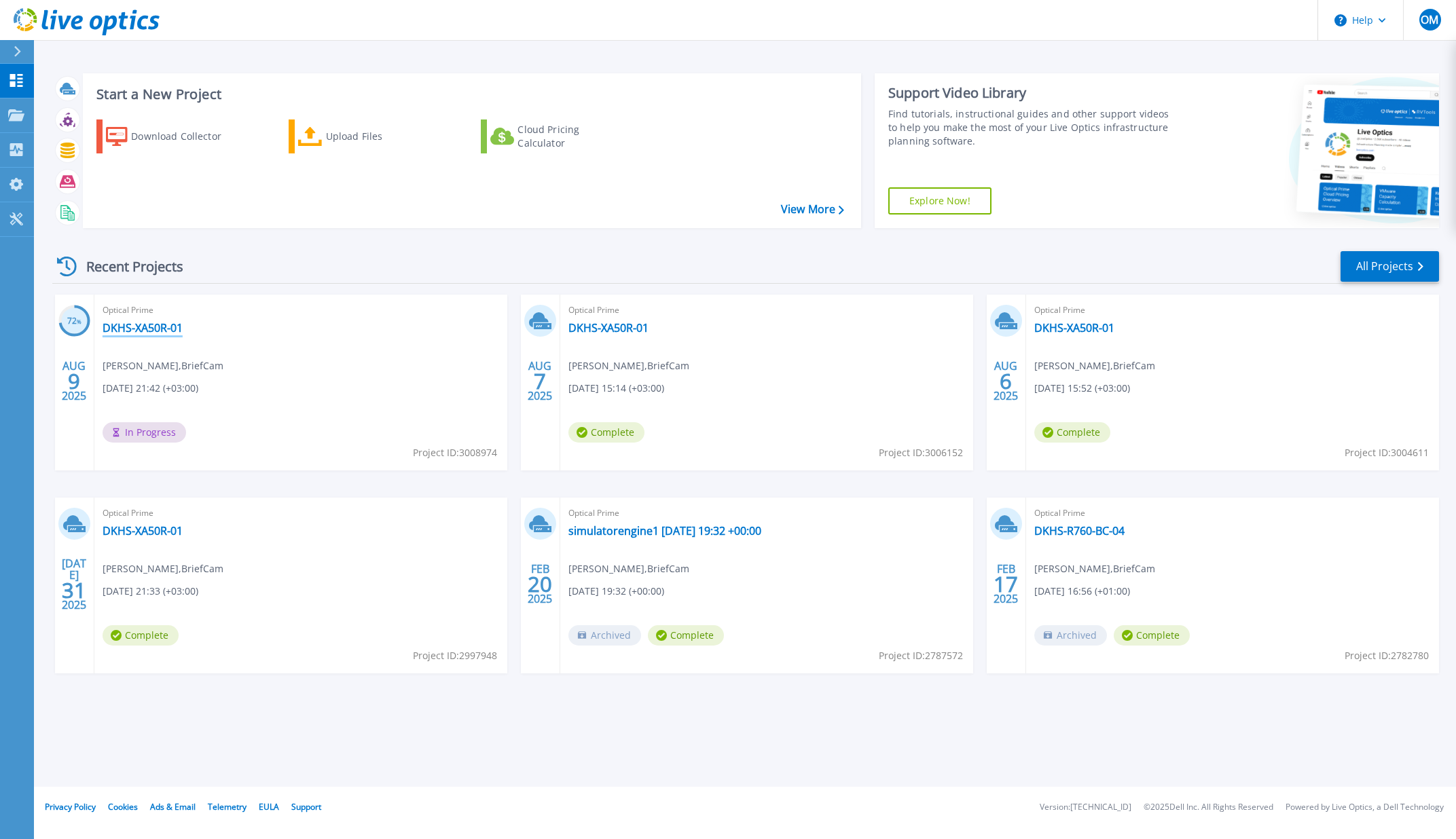
click at [145, 329] on link "DKHS-XA50R-01" at bounding box center [143, 327] width 80 height 13
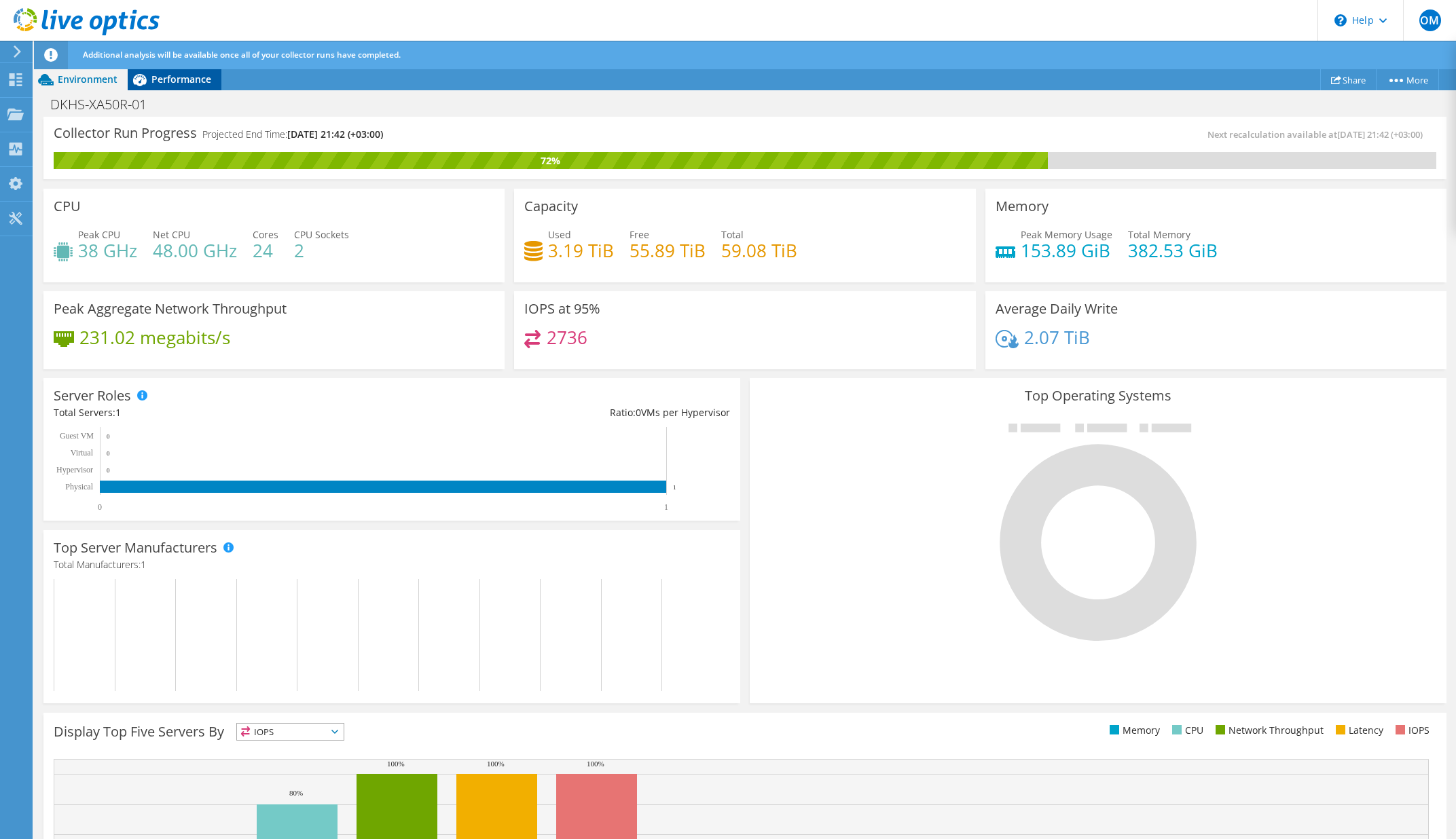
click at [171, 78] on span "Performance" at bounding box center [181, 79] width 59 height 13
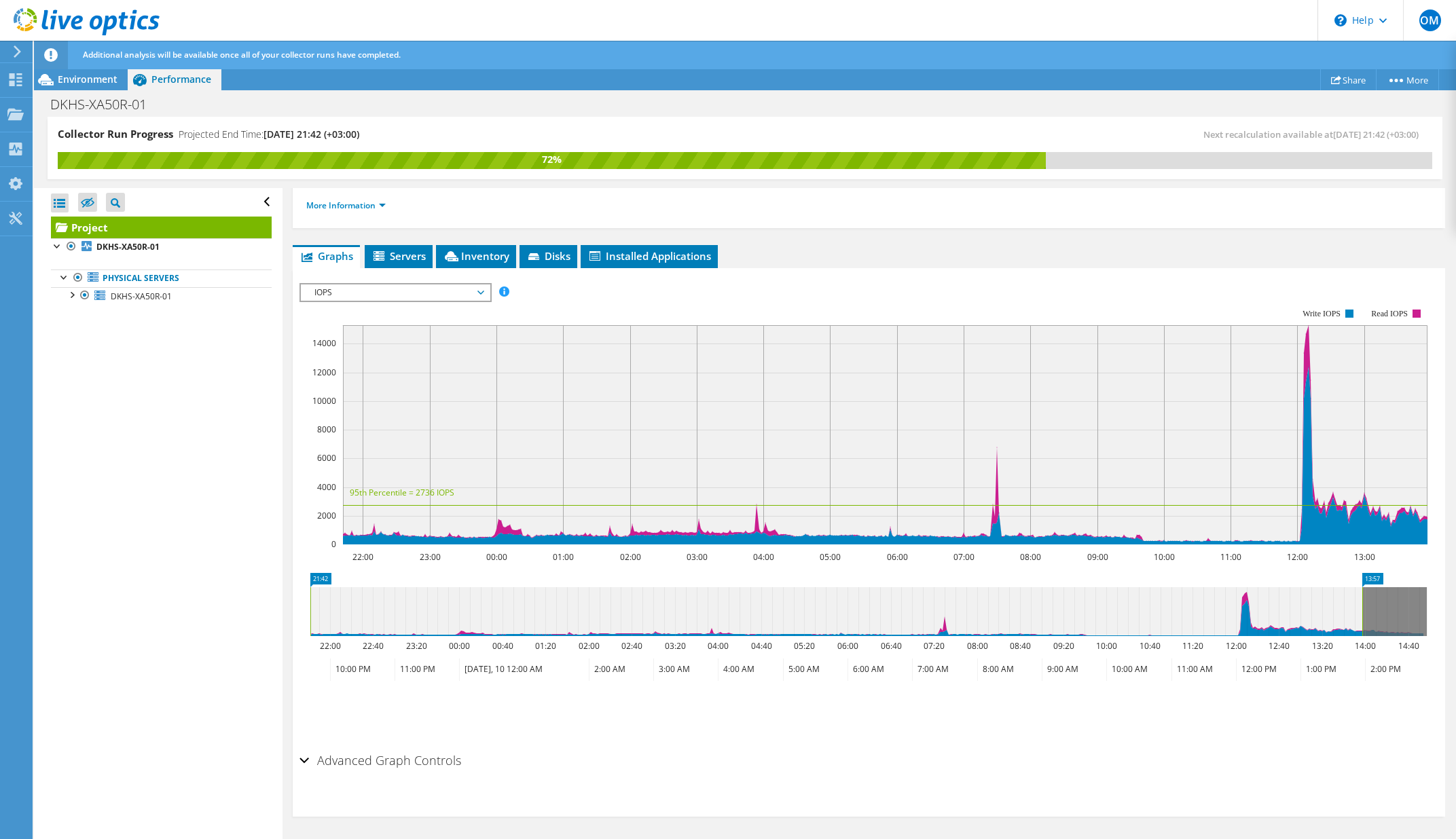
scroll to position [185, 0]
click at [143, 304] on link "DKHS-XA50R-01" at bounding box center [161, 295] width 220 height 17
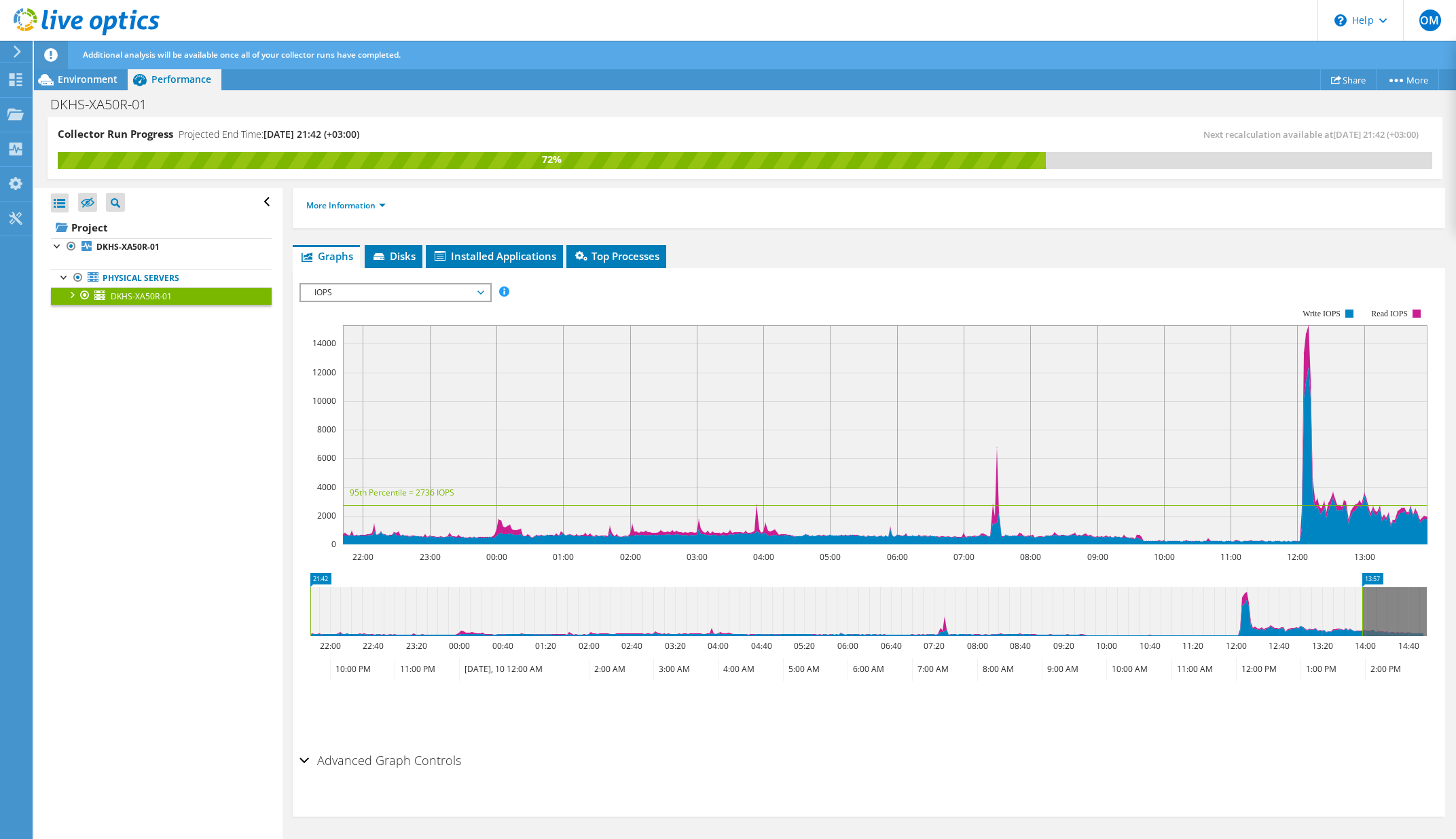
scroll to position [108, 0]
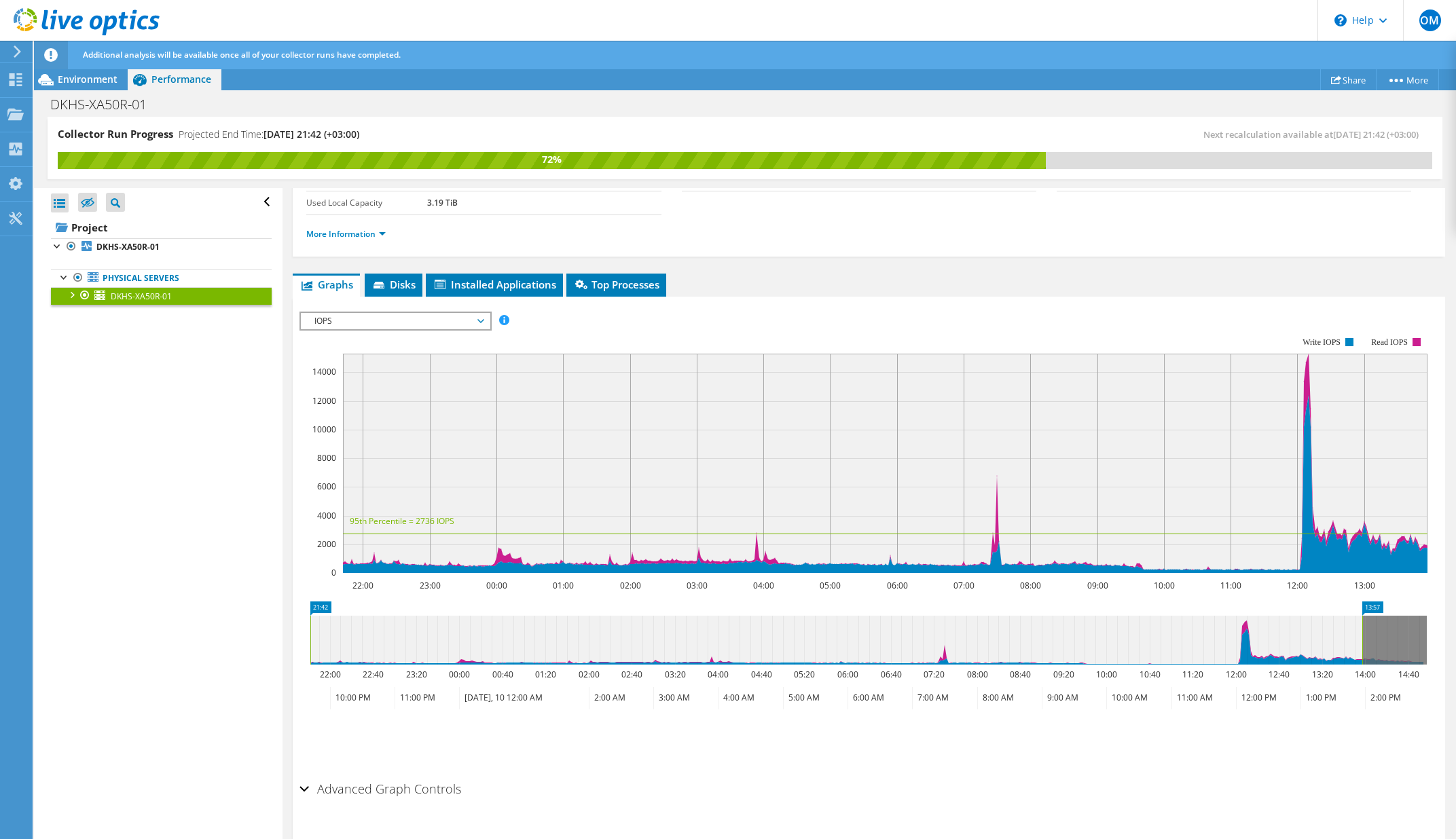
click at [73, 294] on div at bounding box center [71, 293] width 13 height 13
click at [118, 330] on link "1 D:" at bounding box center [161, 331] width 220 height 17
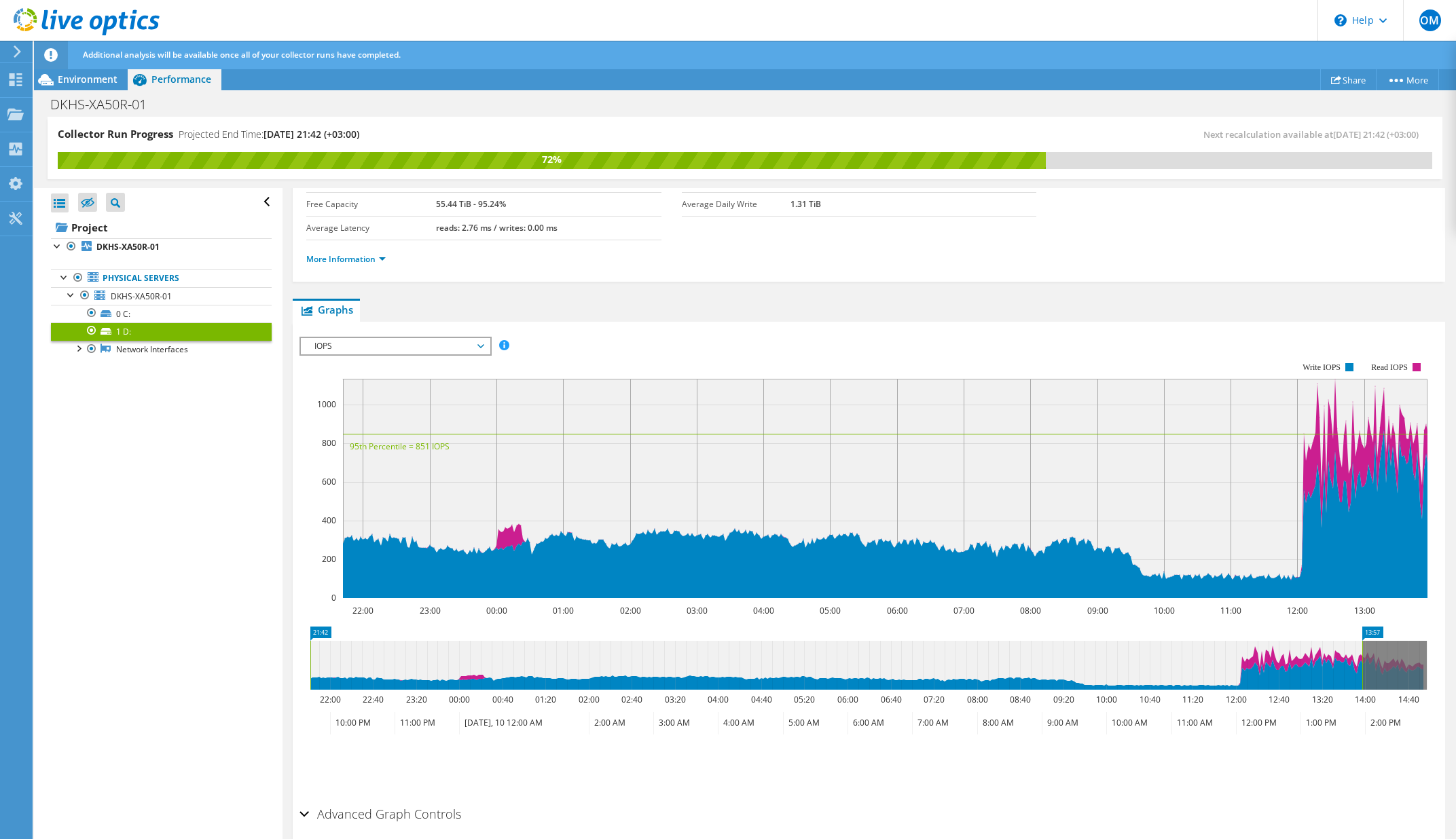
scroll to position [125, 0]
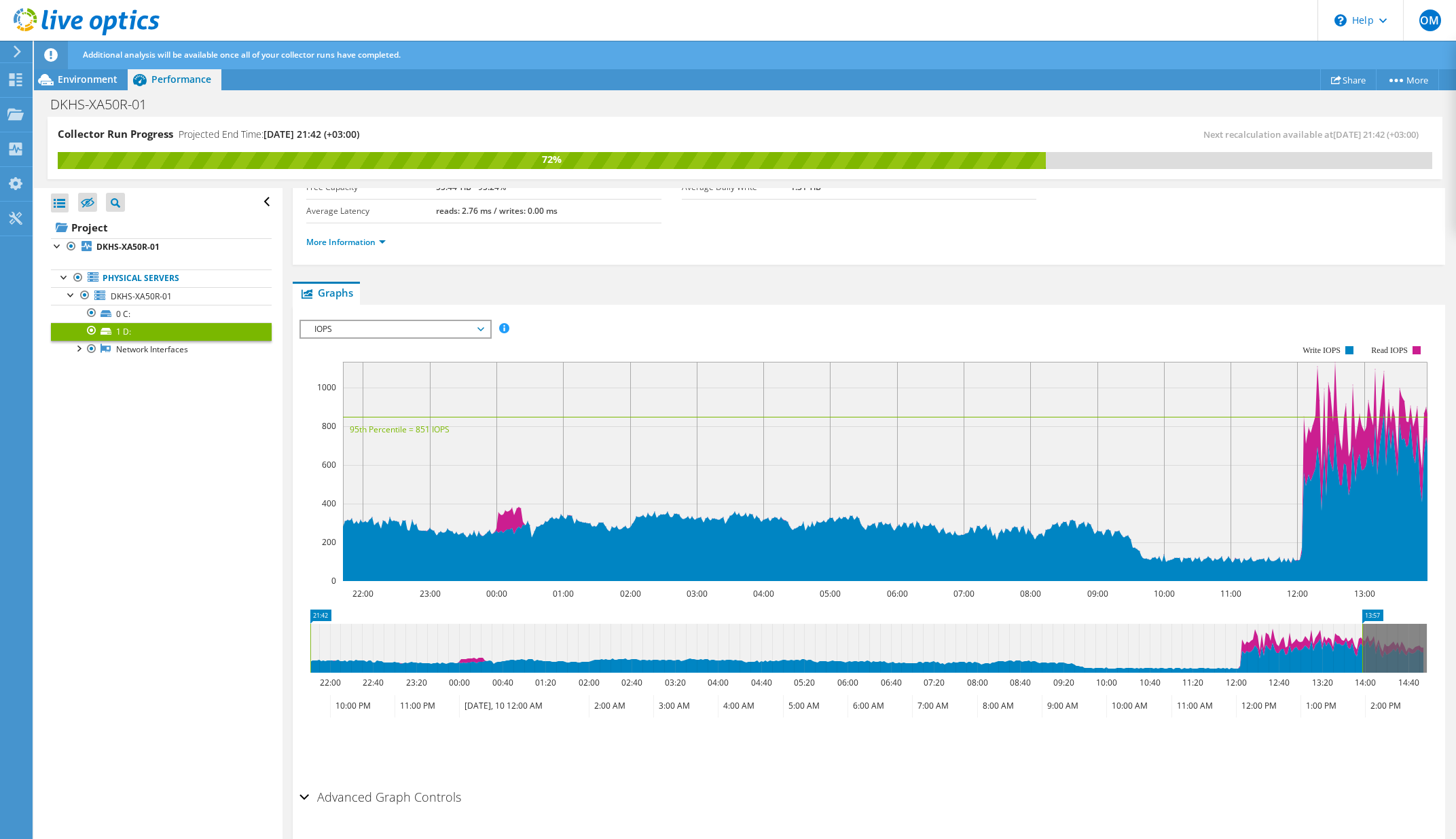
click at [420, 328] on span "IOPS" at bounding box center [395, 329] width 174 height 16
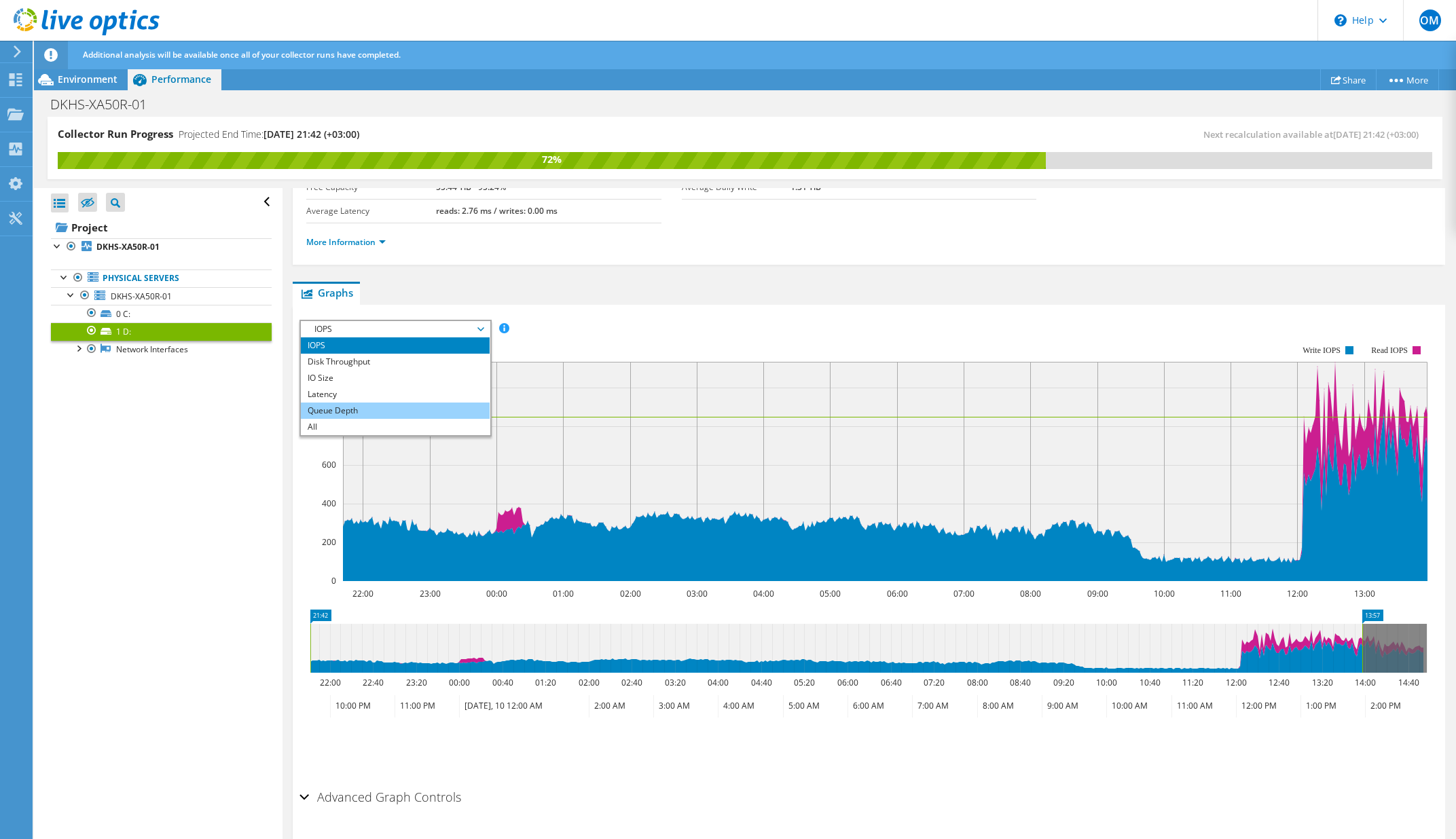
click at [402, 404] on li "Queue Depth" at bounding box center [395, 410] width 188 height 16
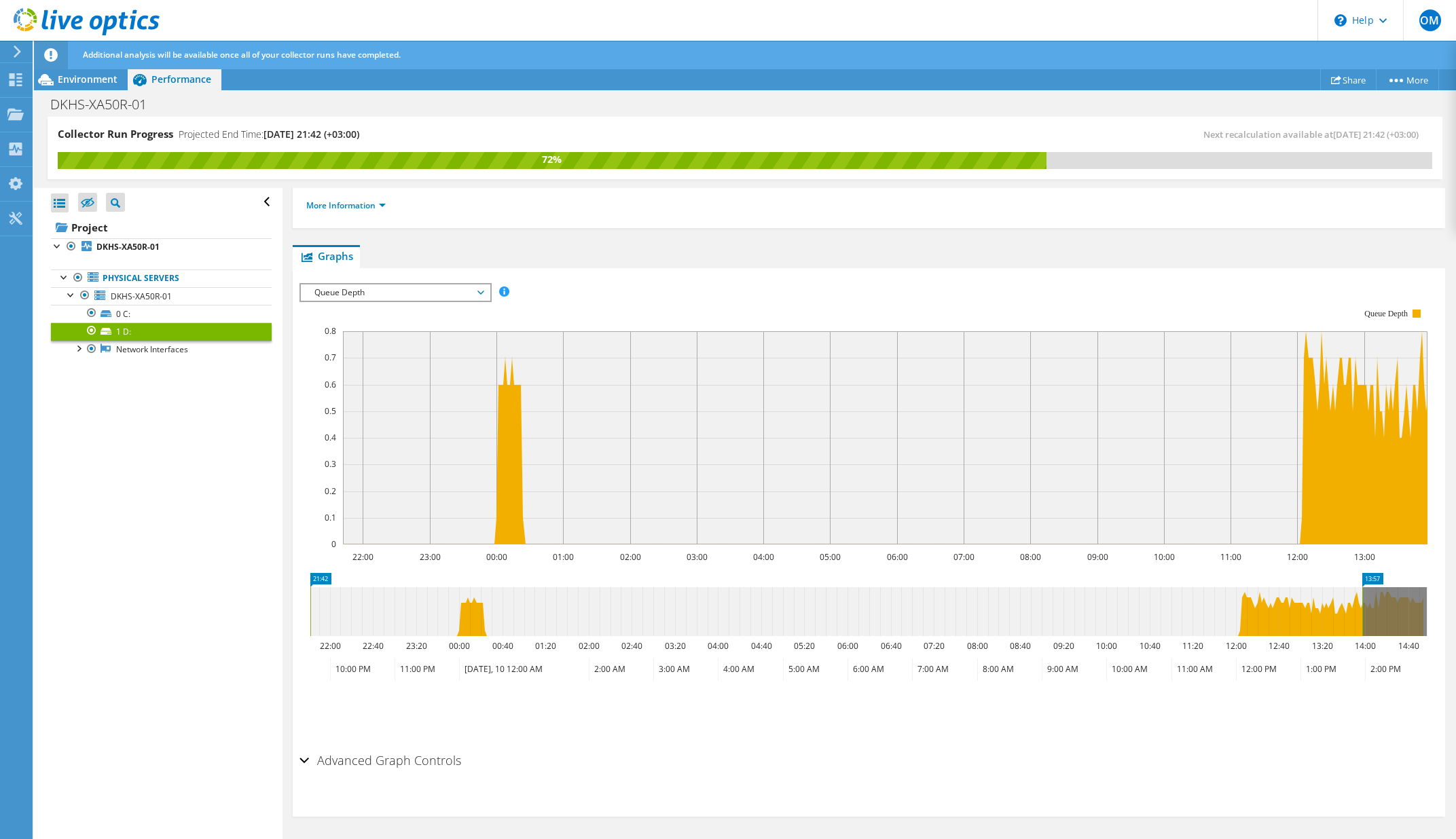
scroll to position [161, 0]
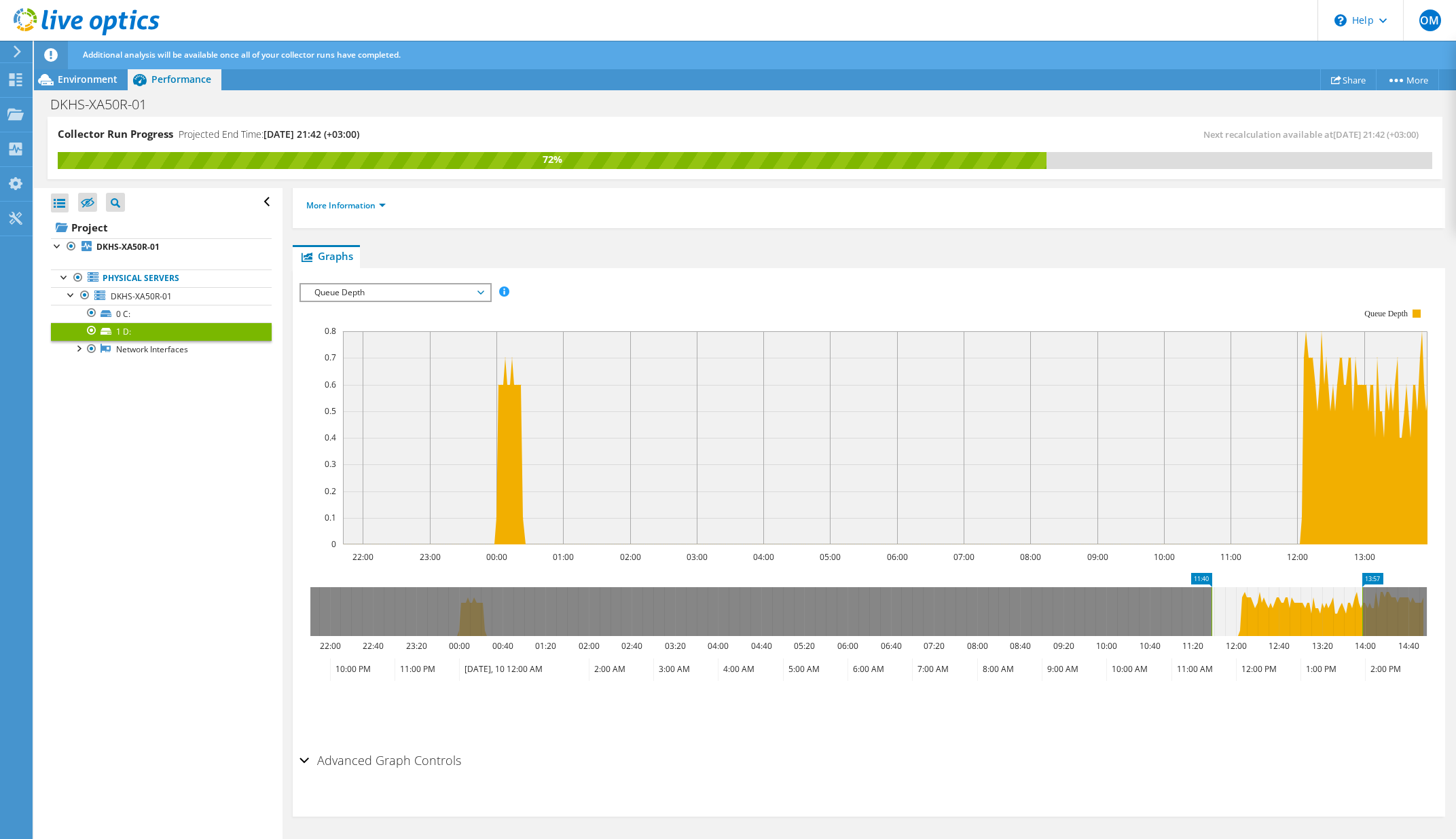
drag, startPoint x: 312, startPoint y: 605, endPoint x: 1212, endPoint y: 624, distance: 900.2
click at [1212, 624] on rect at bounding box center [1212, 612] width 6 height 49
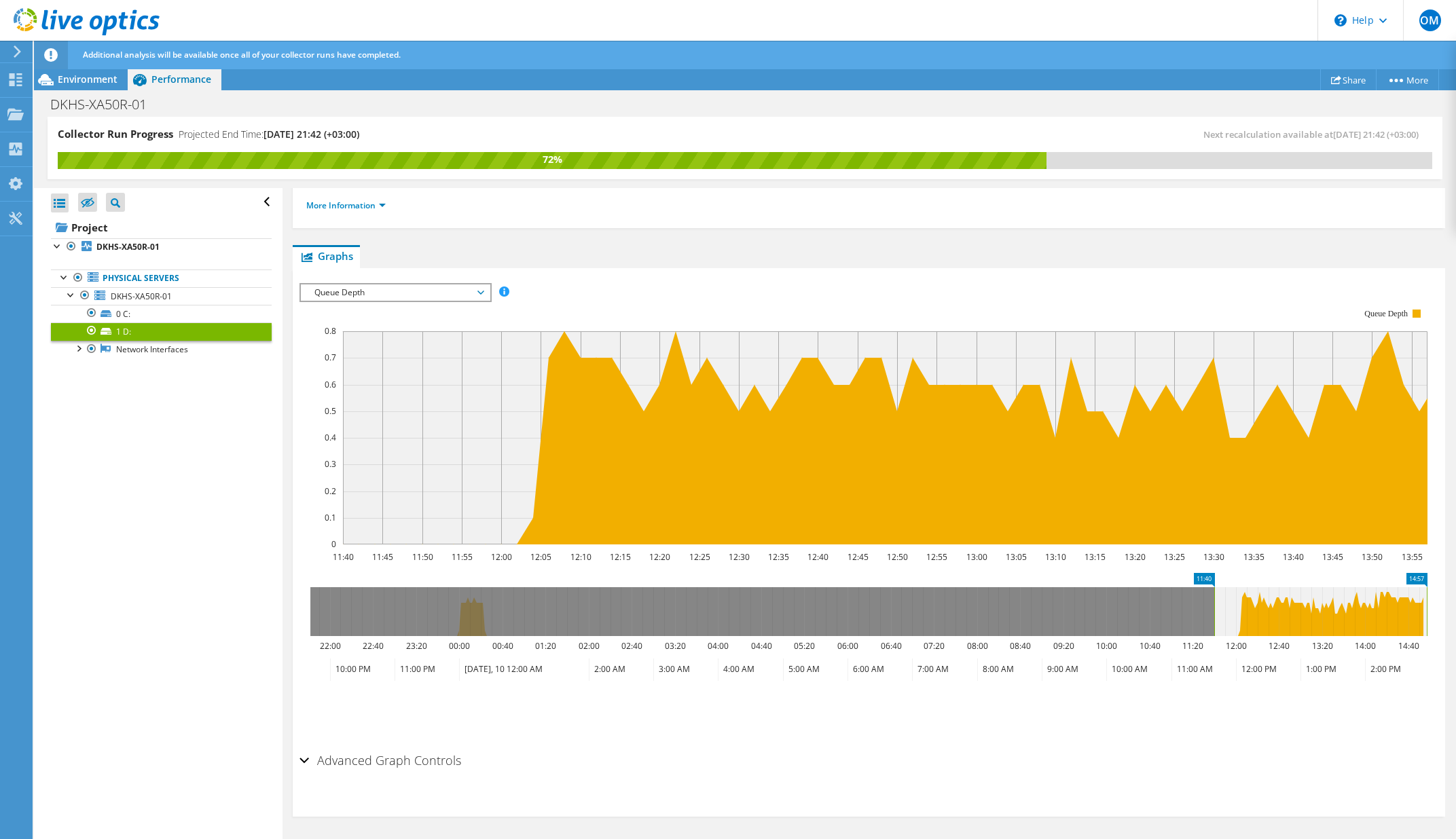
drag, startPoint x: 1362, startPoint y: 607, endPoint x: 1471, endPoint y: 614, distance: 109.2
click at [1455, 614] on html "OM End User [PERSON_NAME] [EMAIL_ADDRESS][PERSON_NAME][DOMAIN_NAME] BriefCam My…" at bounding box center [728, 419] width 1456 height 839
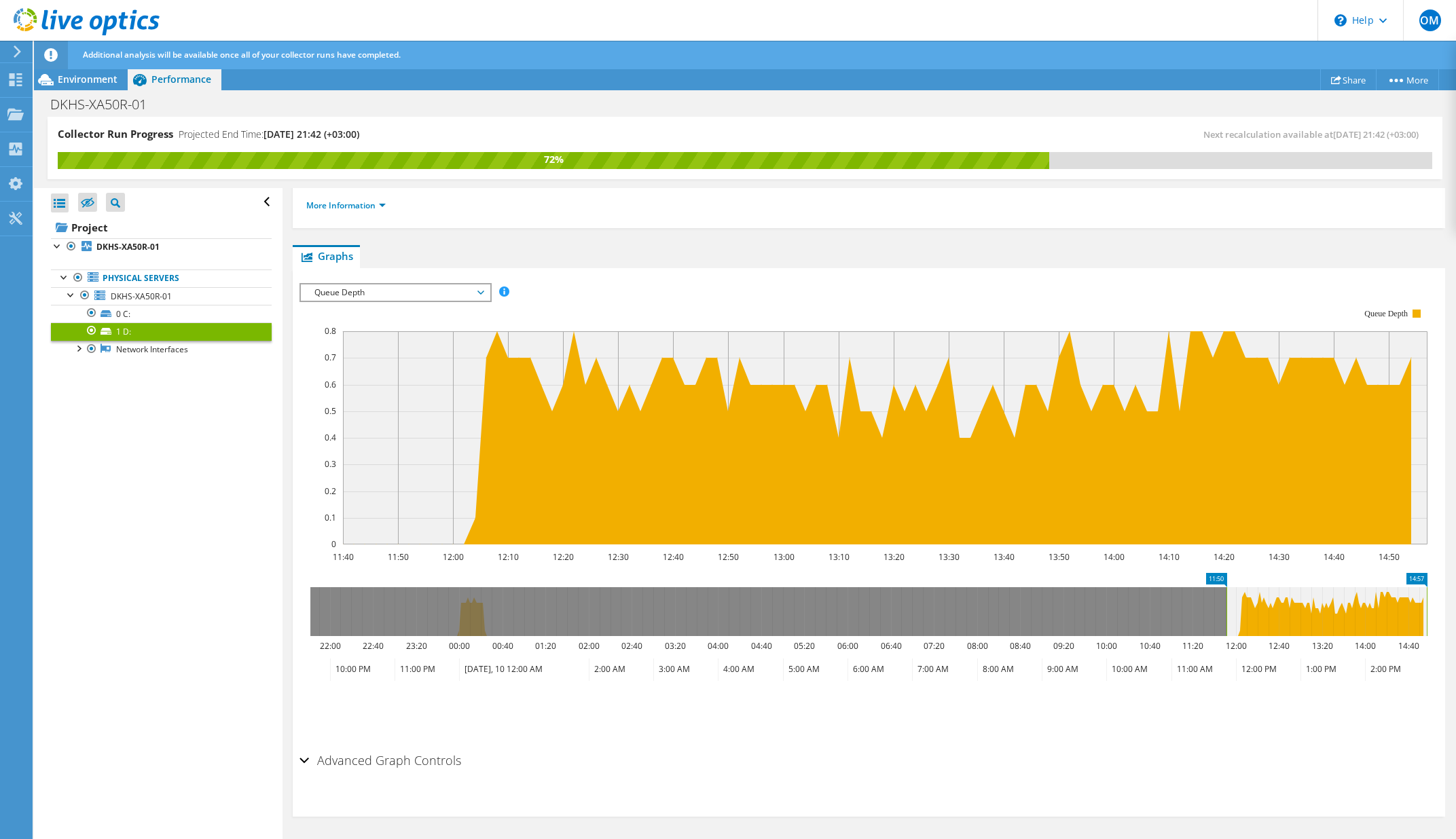
drag, startPoint x: 1214, startPoint y: 605, endPoint x: 1232, endPoint y: 605, distance: 18.0
click at [1229, 605] on rect at bounding box center [1226, 612] width 6 height 49
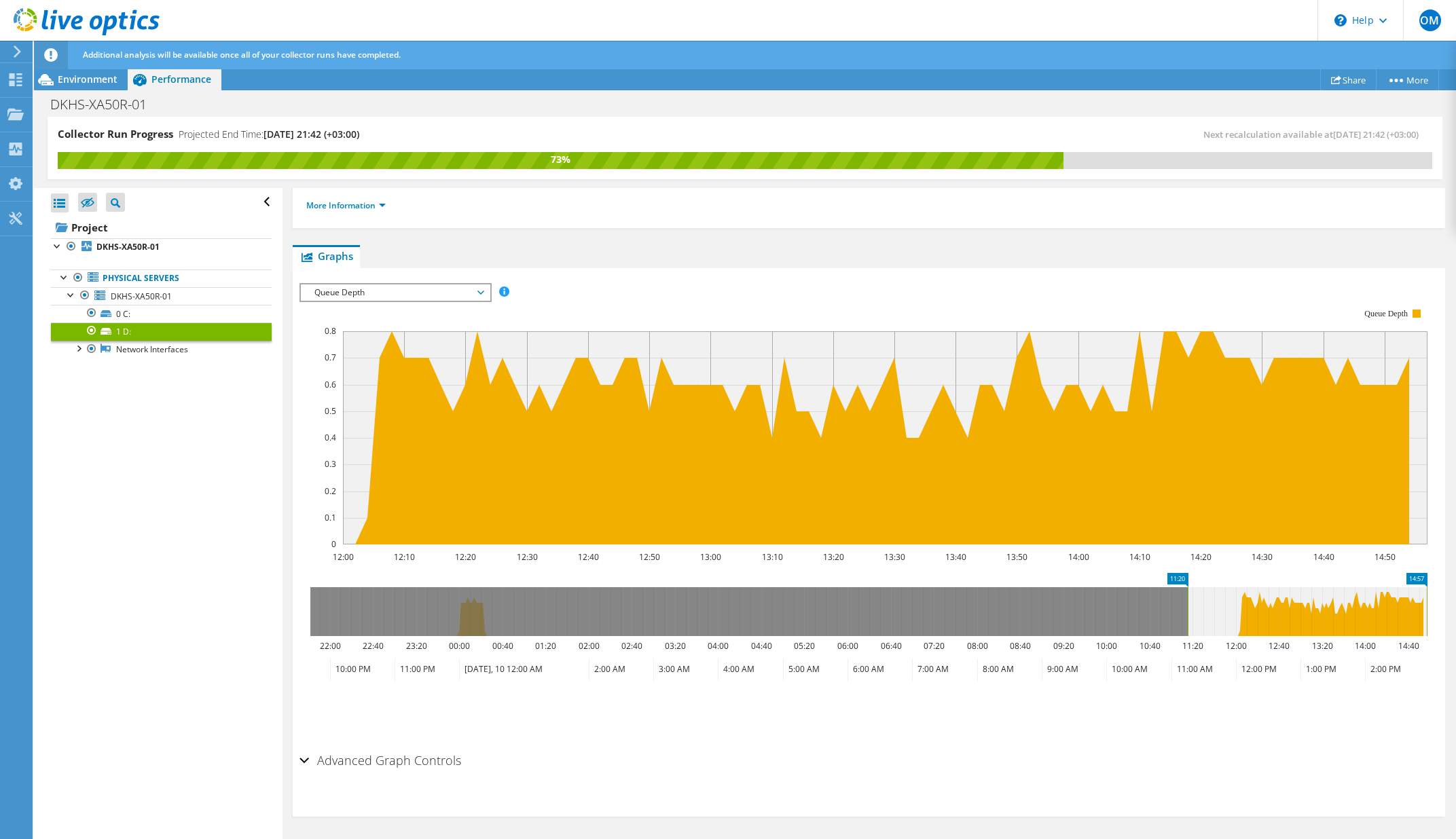
drag, startPoint x: 1236, startPoint y: 614, endPoint x: 1188, endPoint y: 615, distance: 48.0
click at [1188, 615] on rect at bounding box center [1188, 612] width 6 height 49
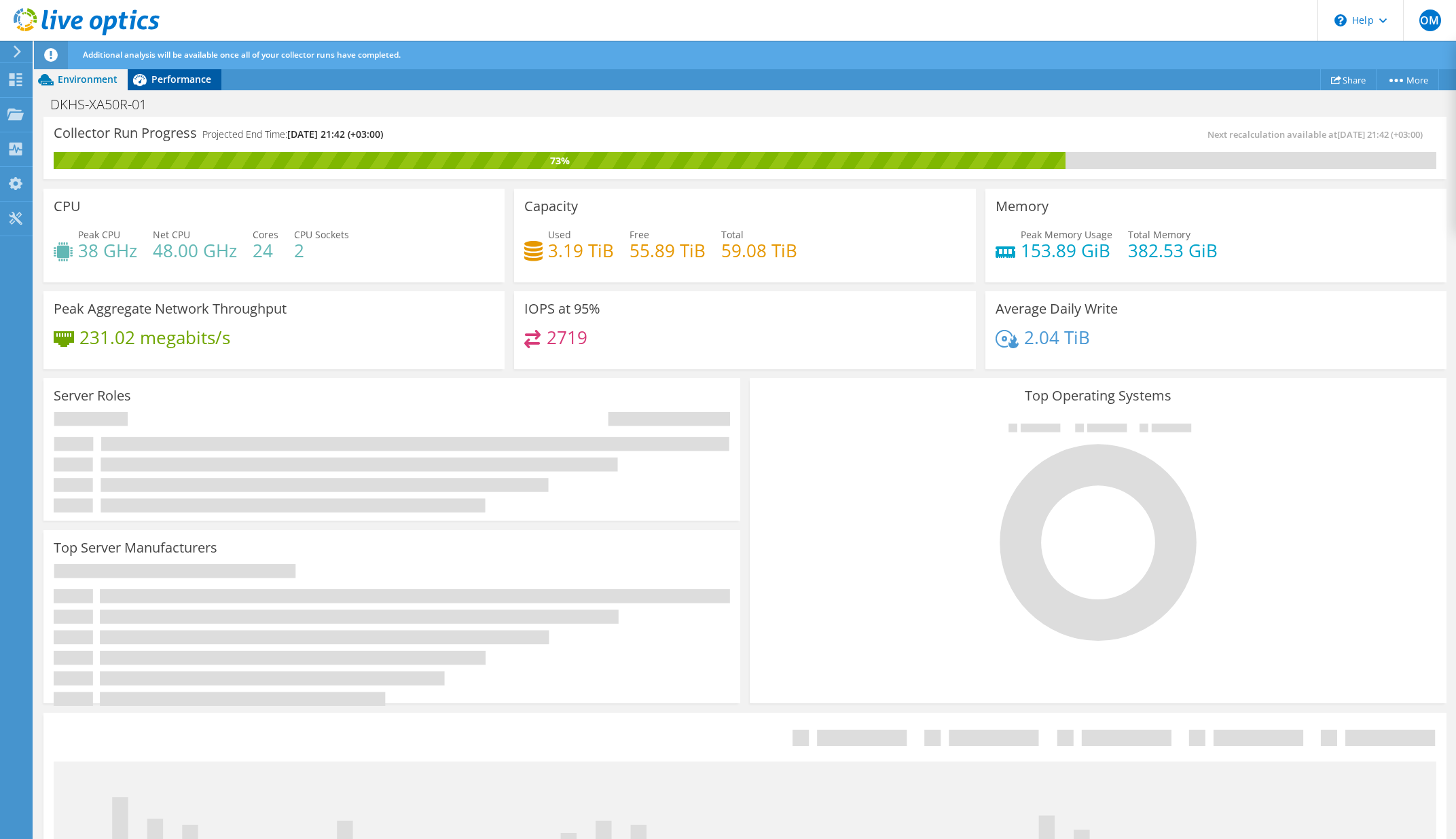
click at [169, 71] on div "Performance" at bounding box center [174, 79] width 94 height 22
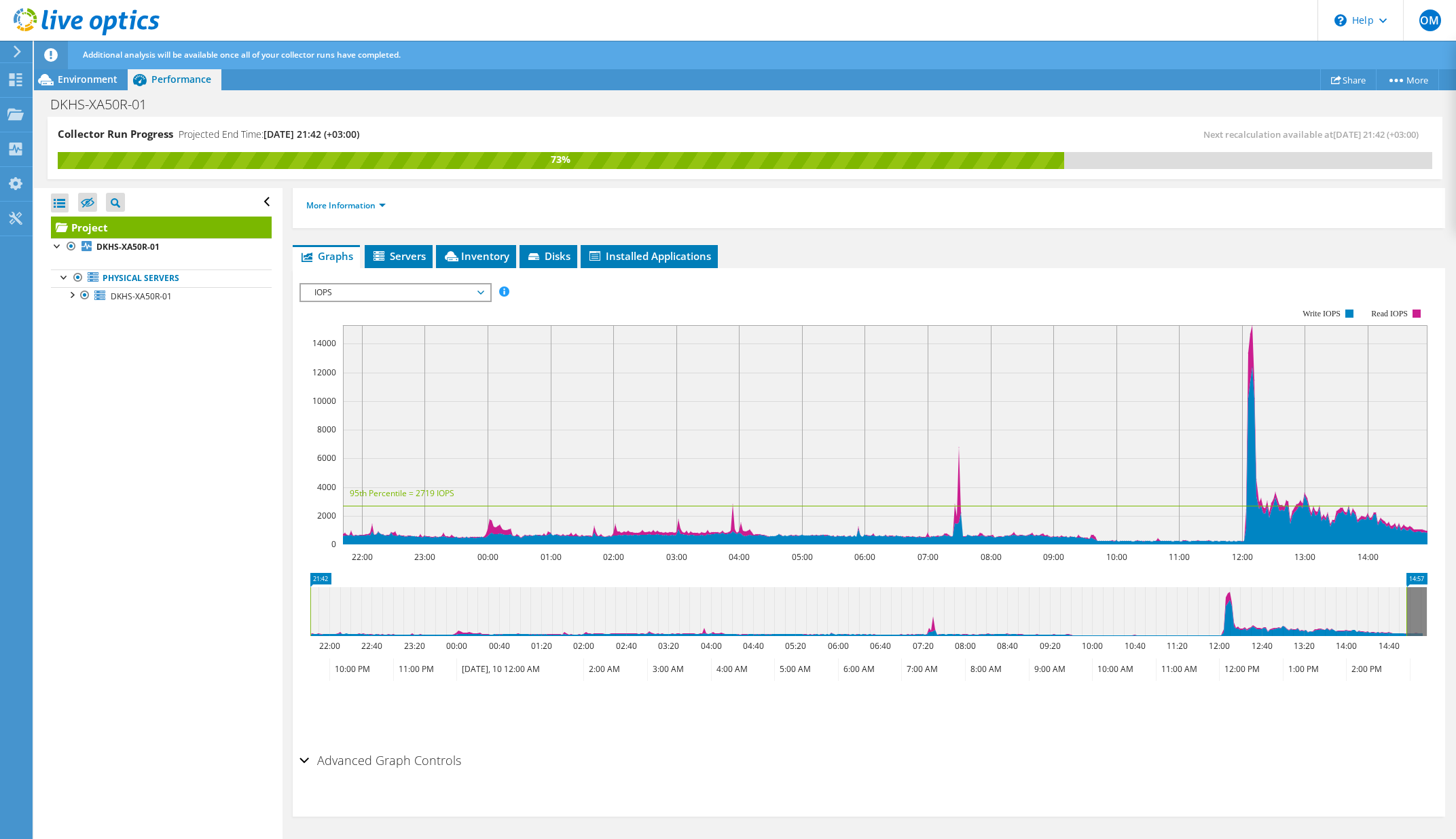
scroll to position [185, 0]
click at [67, 297] on div at bounding box center [71, 293] width 13 height 13
click at [115, 328] on link "1 D:" at bounding box center [161, 331] width 220 height 17
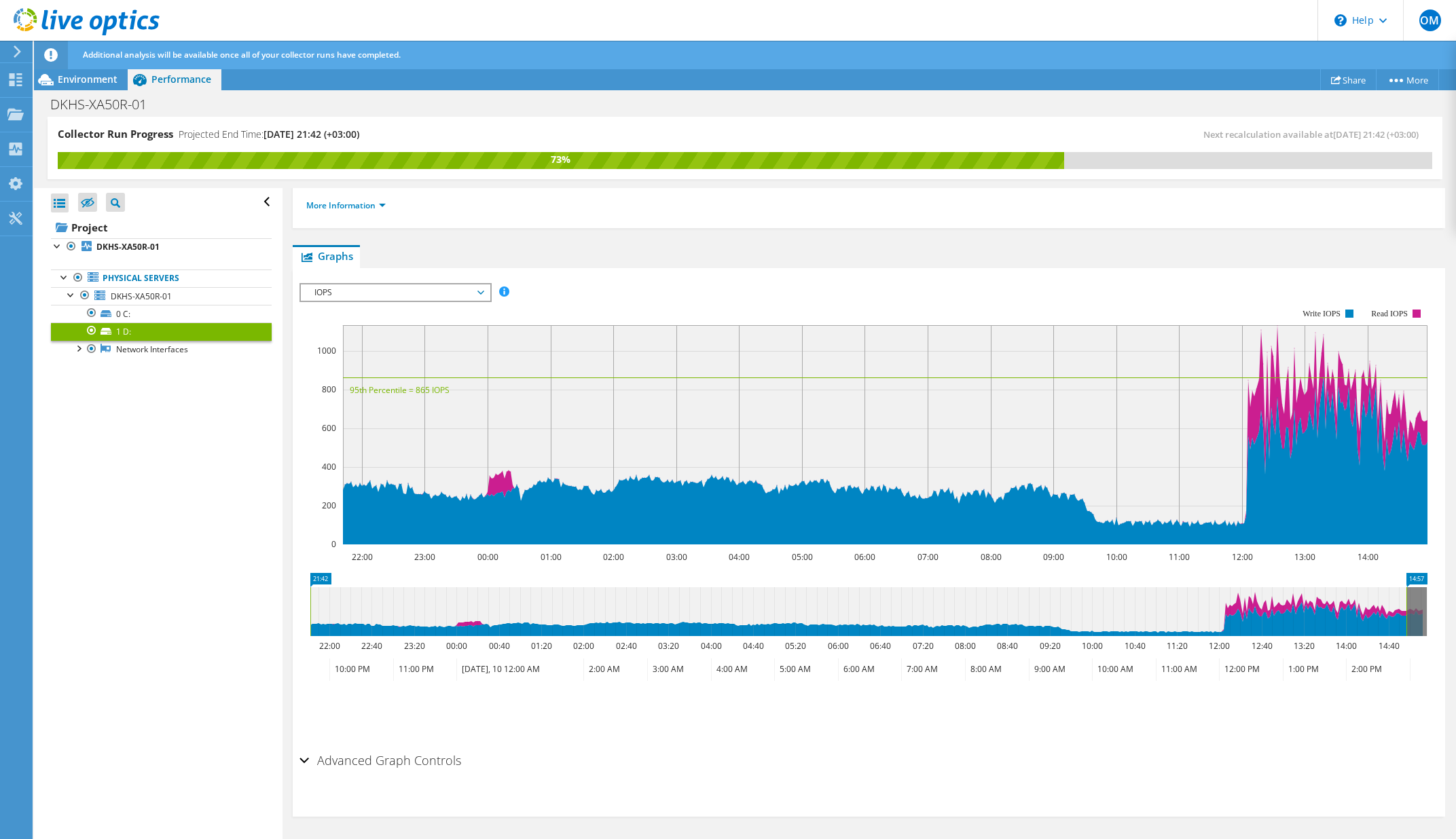
scroll to position [161, 0]
